Goal: Task Accomplishment & Management: Manage account settings

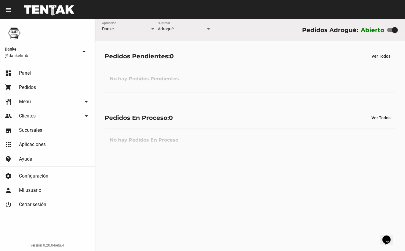
click at [81, 21] on div "[PERSON_NAME] @dankehmb arrow_drop_down" at bounding box center [47, 41] width 95 height 45
click at [35, 170] on link "settings Configuración" at bounding box center [47, 176] width 95 height 14
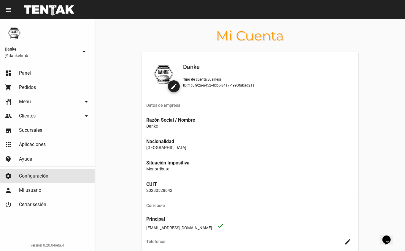
click at [334, 82] on p "ID: f1c0f92a-a452-4bb6-84a7-4990fabad21a" at bounding box center [267, 85] width 169 height 6
click at [359, 0] on mat-toolbar "menu Mi Cuenta more_vert" at bounding box center [202, 9] width 405 height 19
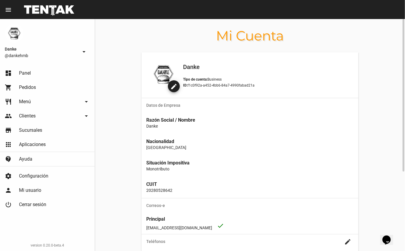
click at [325, 108] on h3 "Datos de Empresa" at bounding box center [250, 105] width 217 height 14
click at [351, 56] on div "edit Danke Tipo de cuenta: Business ID: f1c0f92a-a452-4bb6-84a7-4990fabad21a" at bounding box center [250, 74] width 217 height 45
click at [385, 101] on div "edit Danke Tipo de cuenta: Business ID: f1c0f92a-a452-4bb6-84a7-4990fabad21a Da…" at bounding box center [250, 207] width 310 height 311
click at [124, 30] on div "Mi Cuenta edit Danke Tipo de cuenta: Business ID: f1c0f92a-a452-4bb6-84a7-4990f…" at bounding box center [250, 135] width 310 height 232
click at [30, 74] on span "Panel" at bounding box center [25, 73] width 12 height 6
